Goal: Navigation & Orientation: Find specific page/section

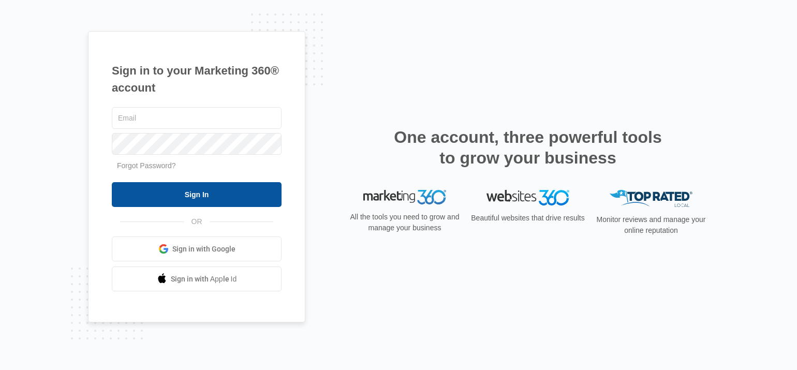
type input "[EMAIL_ADDRESS][DOMAIN_NAME]"
click at [185, 193] on input "Sign In" at bounding box center [197, 194] width 170 height 25
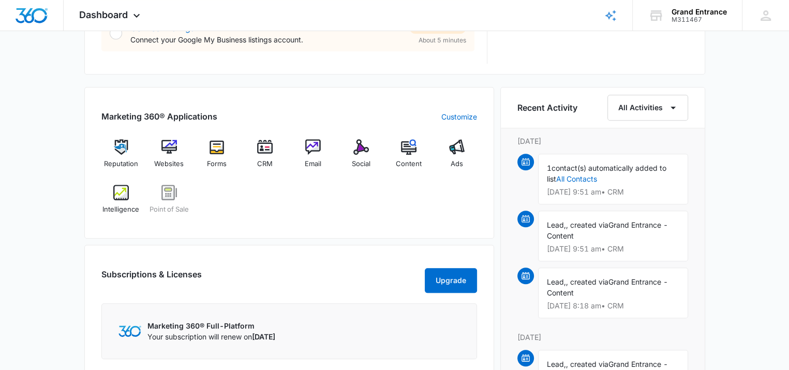
scroll to position [589, 0]
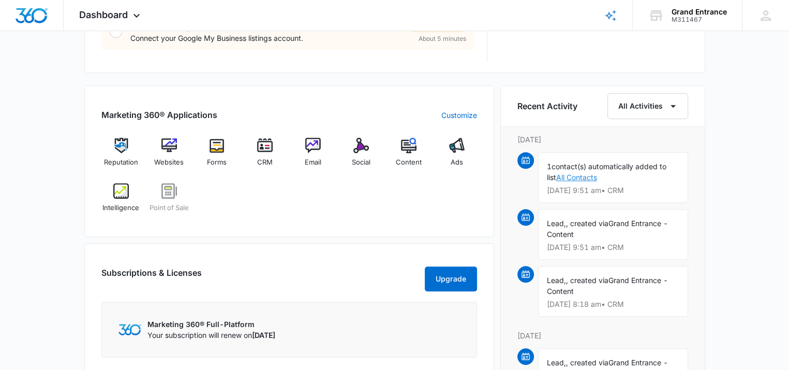
click at [583, 178] on link "All Contacts" at bounding box center [576, 177] width 41 height 9
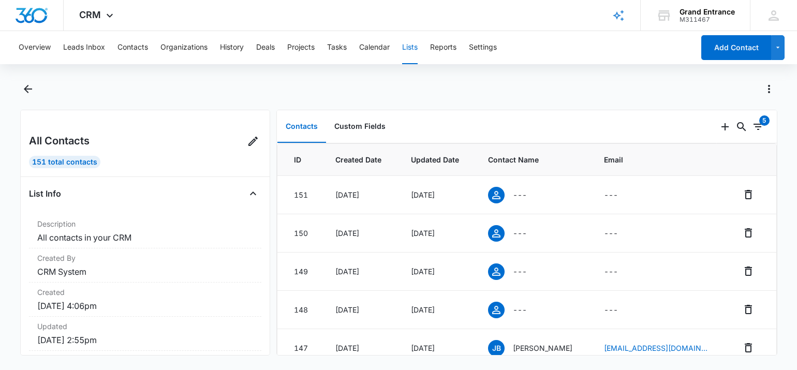
drag, startPoint x: 794, startPoint y: 86, endPoint x: 793, endPoint y: 95, distance: 8.9
click at [793, 95] on main "All Contacts 151 Total Contacts List Info Description All contacts in your CRM …" at bounding box center [398, 224] width 797 height 287
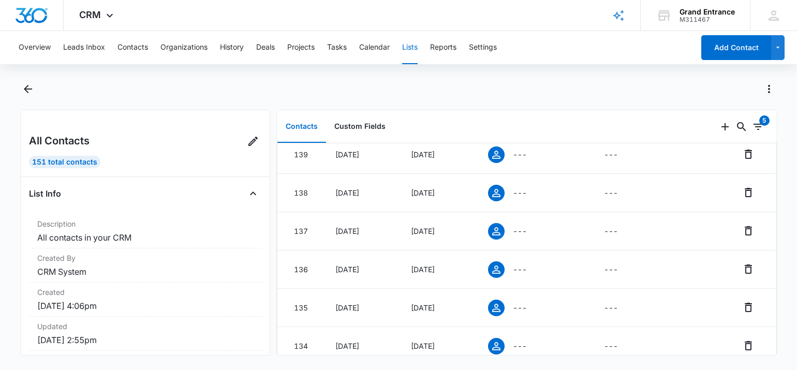
scroll to position [455, 0]
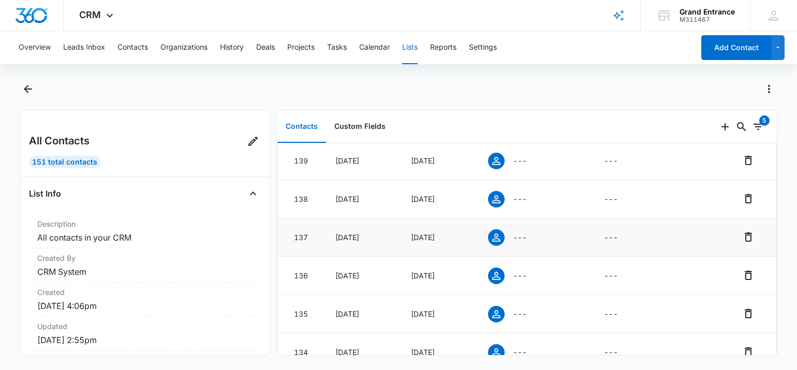
click at [500, 242] on icon at bounding box center [496, 237] width 8 height 8
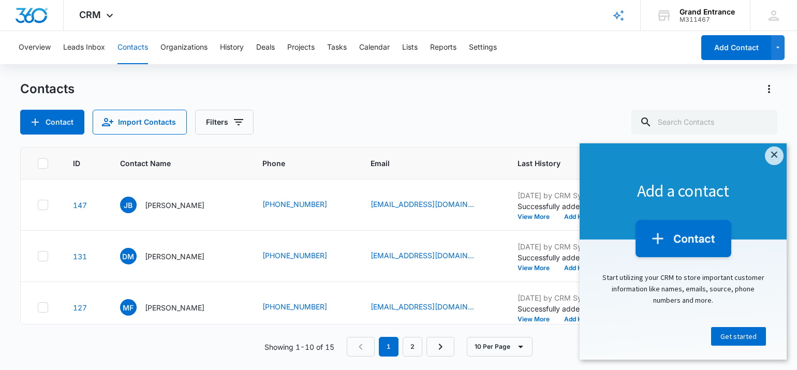
drag, startPoint x: 790, startPoint y: 280, endPoint x: 793, endPoint y: 256, distance: 24.5
click at [793, 256] on main "Contacts Contact Import Contacts Filters ID Contact Name Phone Email Last Histo…" at bounding box center [398, 225] width 797 height 288
click at [240, 120] on icon "Filters" at bounding box center [238, 122] width 9 height 6
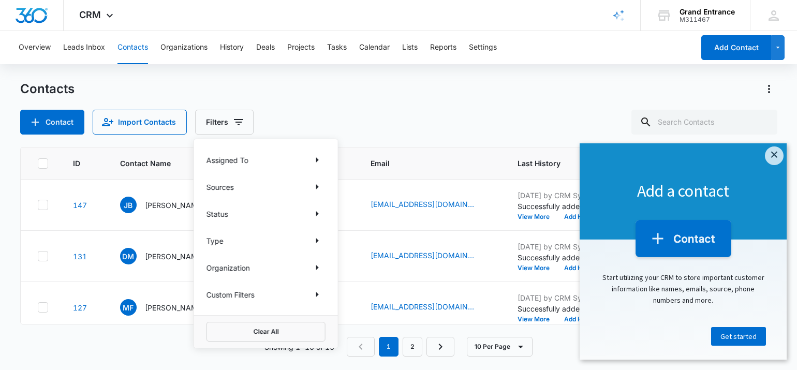
click at [281, 101] on div "Contacts Contact Import Contacts Filters Assigned To Sources Status Type Organi…" at bounding box center [398, 108] width 757 height 54
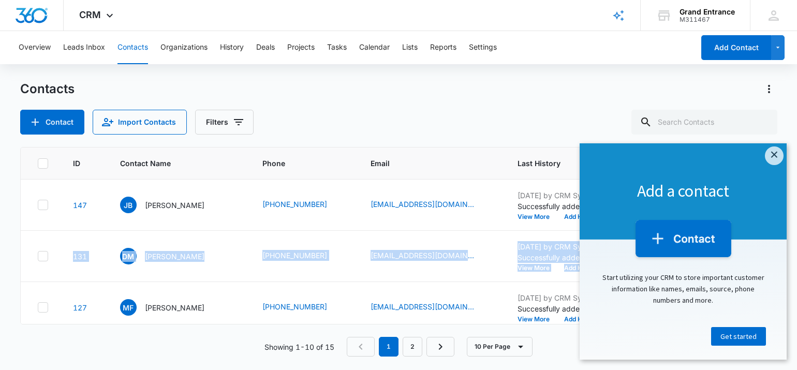
drag, startPoint x: 791, startPoint y: 242, endPoint x: 794, endPoint y: 230, distance: 12.8
click at [794, 230] on main "Contacts Contact Import Contacts Filters ID Contact Name Phone Email Last Histo…" at bounding box center [398, 225] width 797 height 288
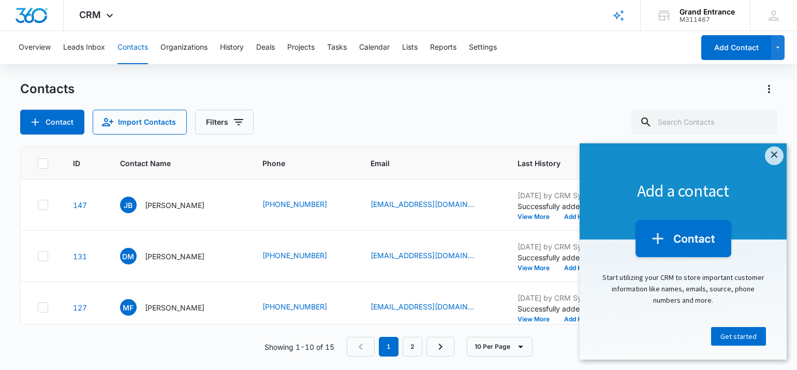
click at [544, 39] on div "Overview Leads Inbox Contacts Organizations History Deals Projects Tasks Calend…" at bounding box center [352, 47] width 681 height 33
click at [774, 156] on link "×" at bounding box center [774, 155] width 19 height 19
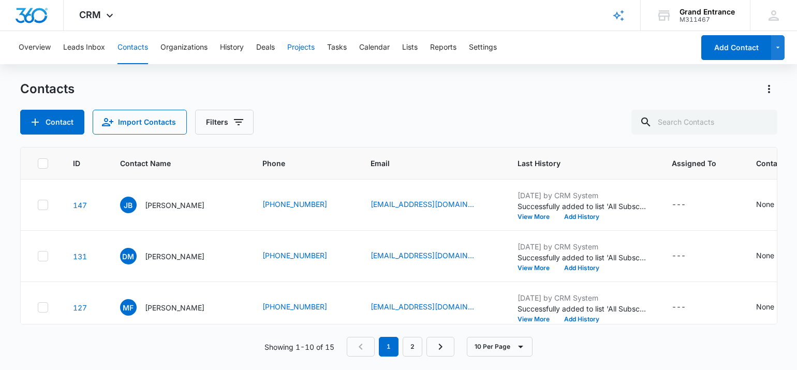
drag, startPoint x: 214, startPoint y: 1, endPoint x: 306, endPoint y: 39, distance: 100.0
click at [306, 39] on button "Projects" at bounding box center [300, 47] width 27 height 33
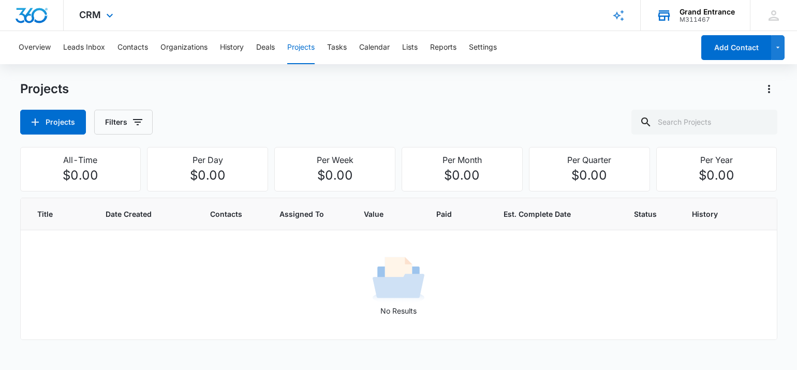
click at [695, 12] on div "Grand Entrance" at bounding box center [706, 12] width 55 height 8
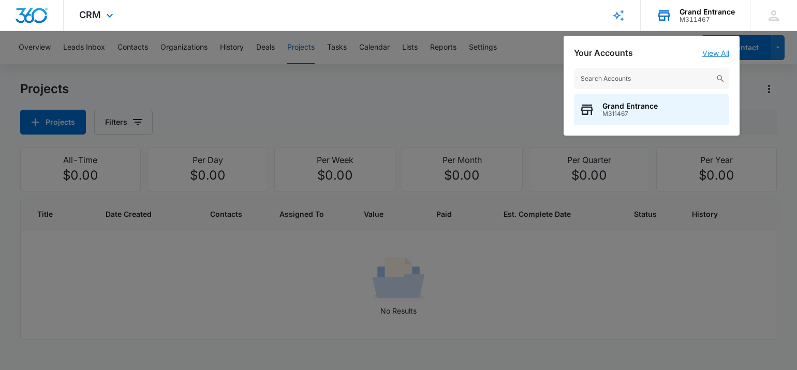
click at [709, 50] on link "View All" at bounding box center [715, 53] width 27 height 9
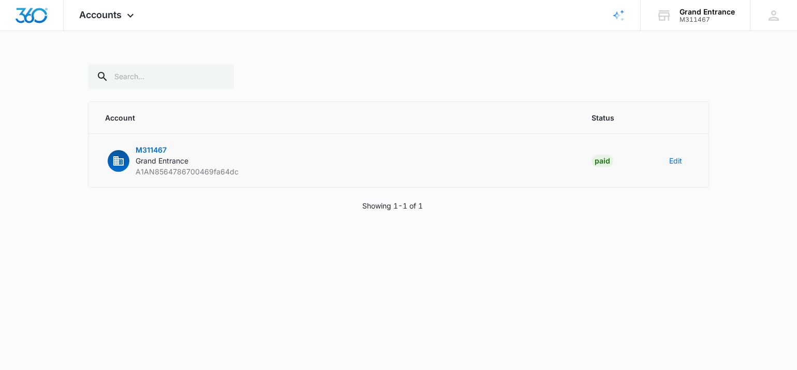
click at [151, 159] on span "Grand Entrance" at bounding box center [162, 160] width 53 height 9
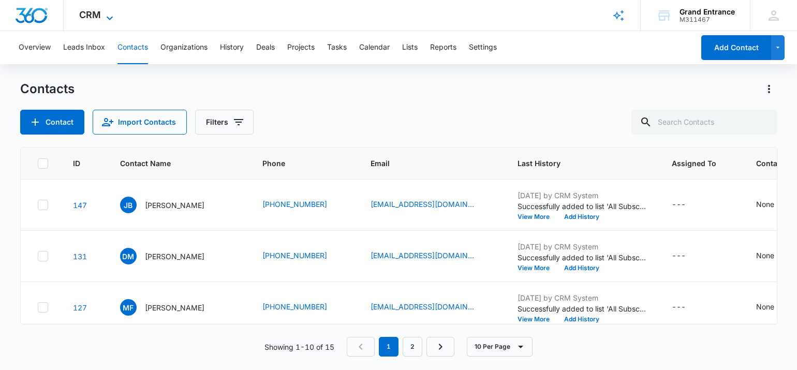
click at [110, 12] on icon at bounding box center [109, 18] width 12 height 12
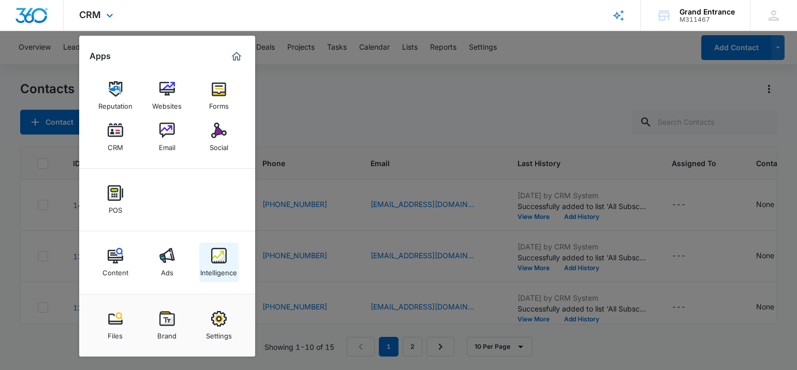
click at [219, 258] on img at bounding box center [219, 256] width 16 height 16
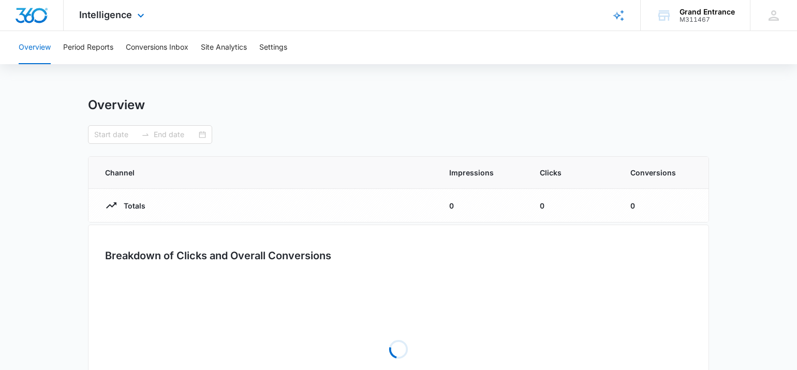
type input "07/11/2025"
type input "08/10/2025"
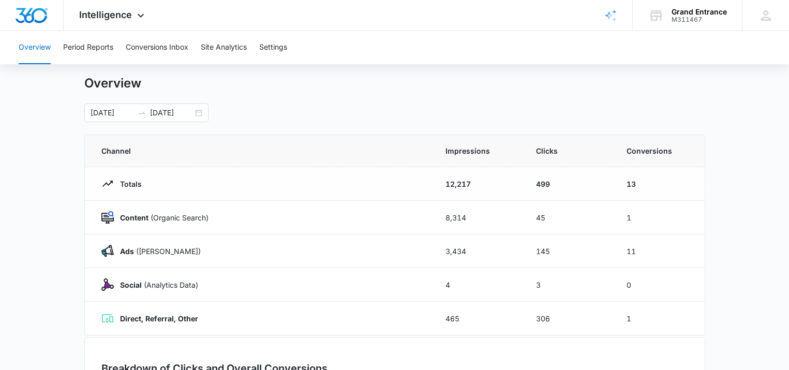
scroll to position [19, 0]
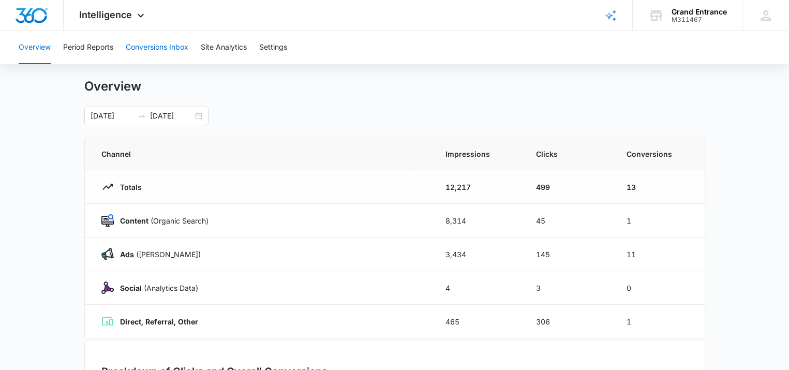
click at [153, 47] on button "Conversions Inbox" at bounding box center [157, 47] width 63 height 33
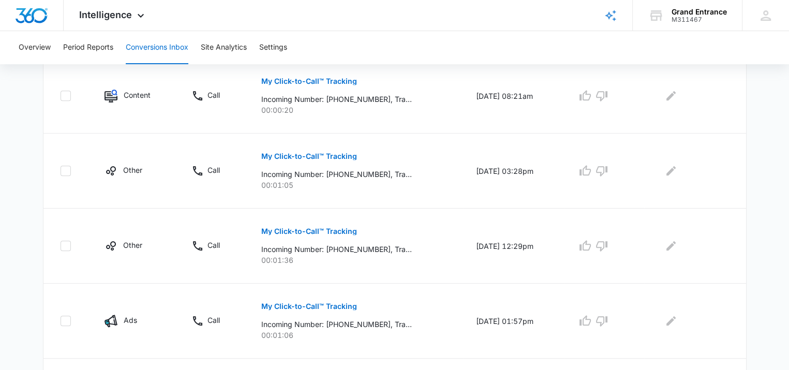
scroll to position [485, 0]
